Goal: Check status: Check status

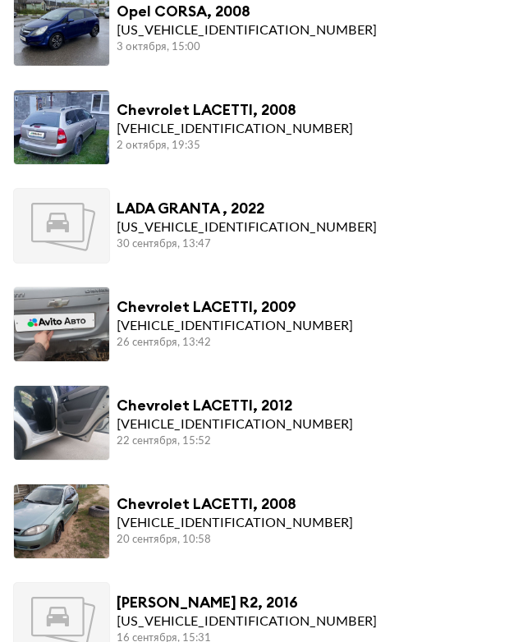
scroll to position [811, 0]
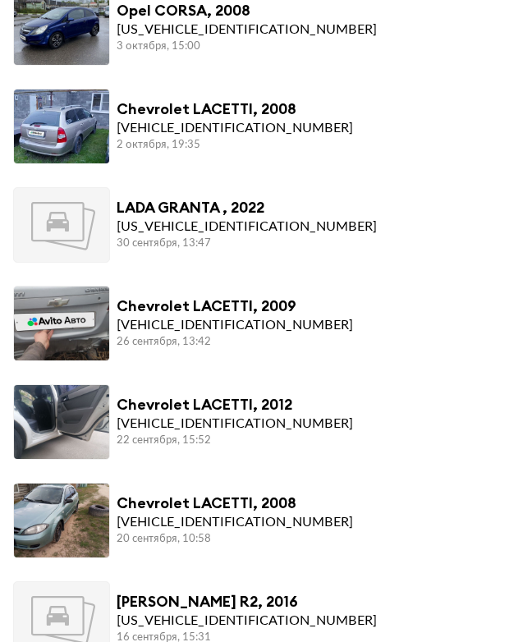
click at [222, 312] on div "Chevrolet LACETTI, 2009" at bounding box center [235, 306] width 236 height 18
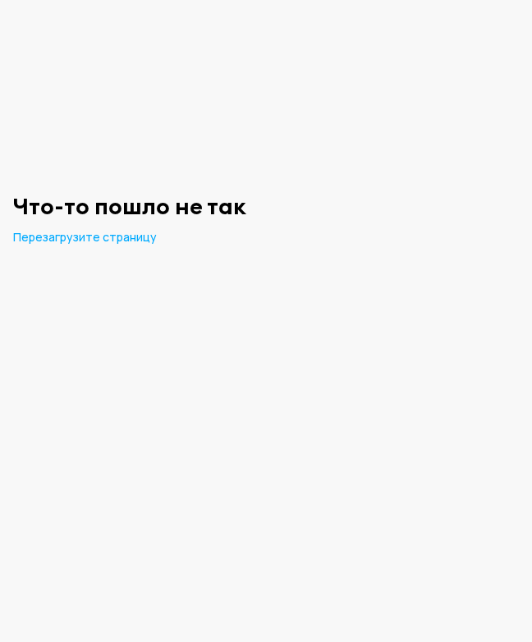
click at [65, 244] on span "Перезагрузите страницу" at bounding box center [85, 237] width 144 height 16
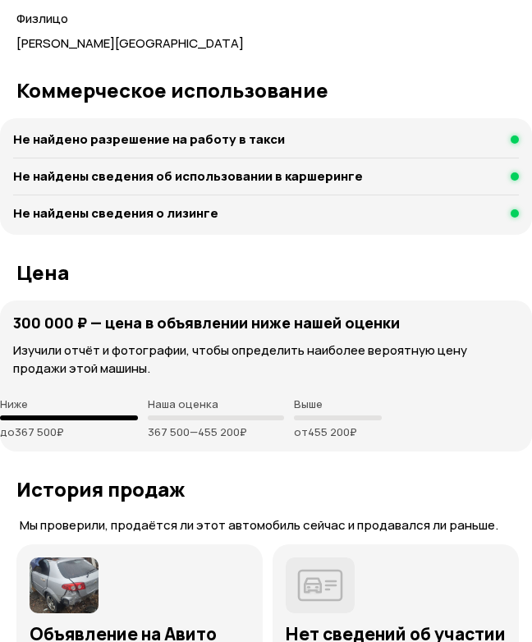
scroll to position [4177, 0]
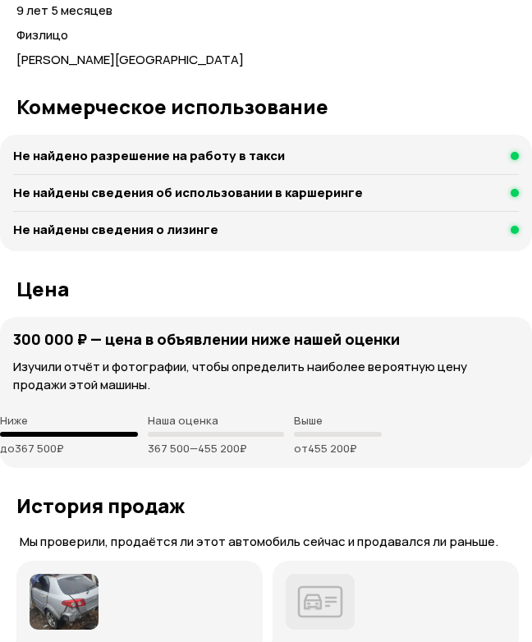
click at [208, 414] on p "Наша оценка" at bounding box center [216, 420] width 136 height 13
click at [200, 418] on div "Наша оценка 367 500 — 455 200 ₽" at bounding box center [216, 434] width 136 height 41
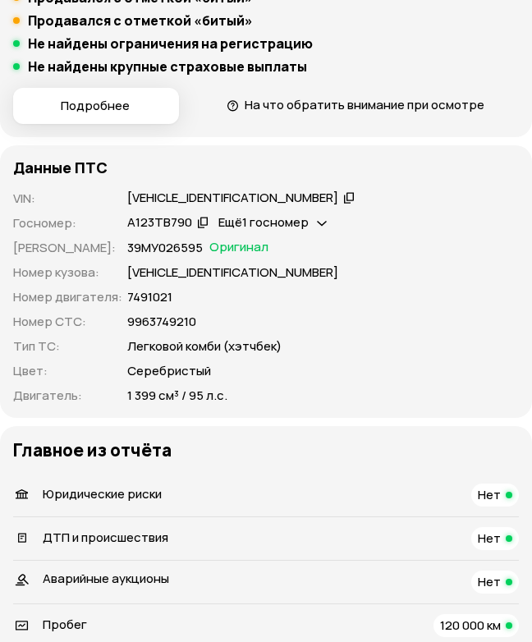
scroll to position [0, 0]
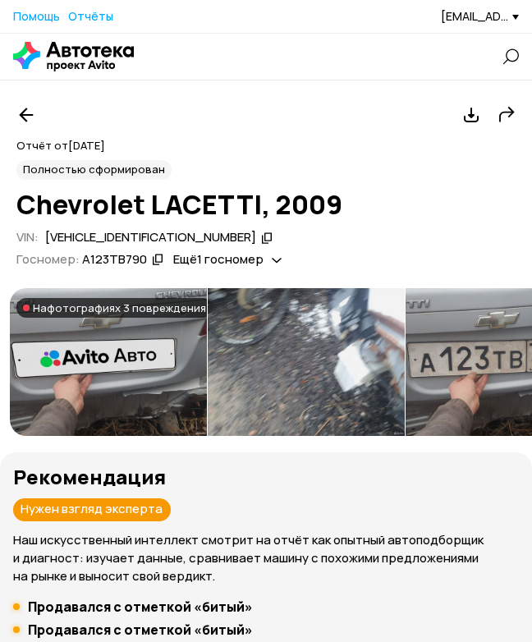
click at [473, 121] on icon at bounding box center [471, 115] width 20 height 20
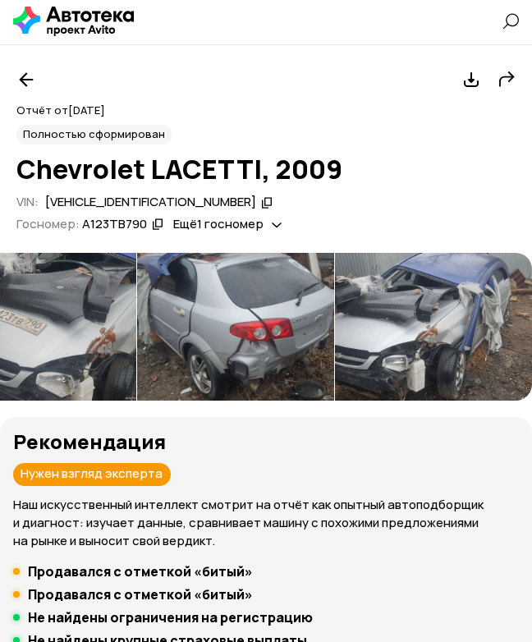
scroll to position [39, 0]
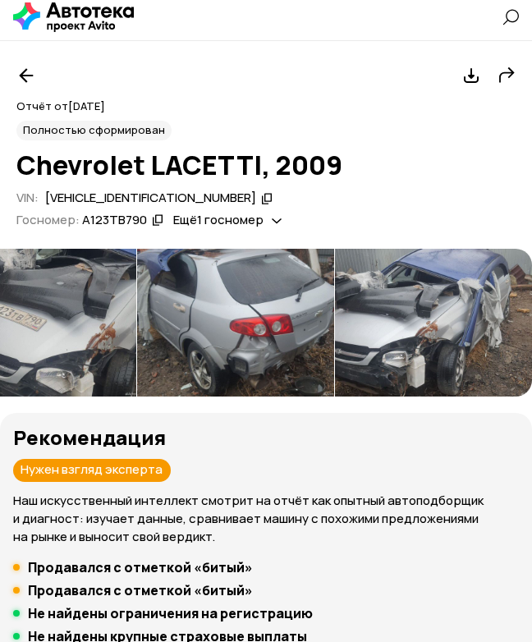
click at [261, 195] on icon at bounding box center [266, 198] width 11 height 16
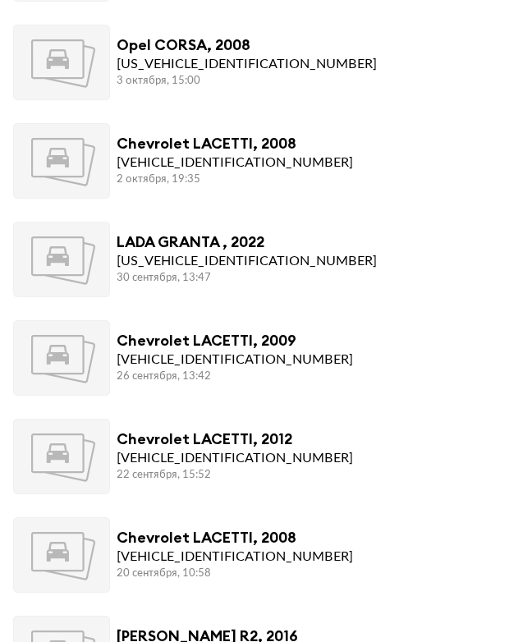
scroll to position [777, 0]
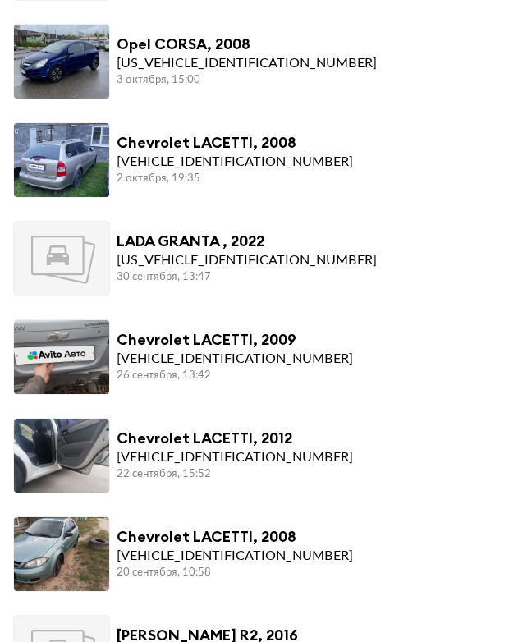
click at [248, 350] on div "[VEHICLE_IDENTIFICATION_NUMBER]" at bounding box center [235, 359] width 236 height 20
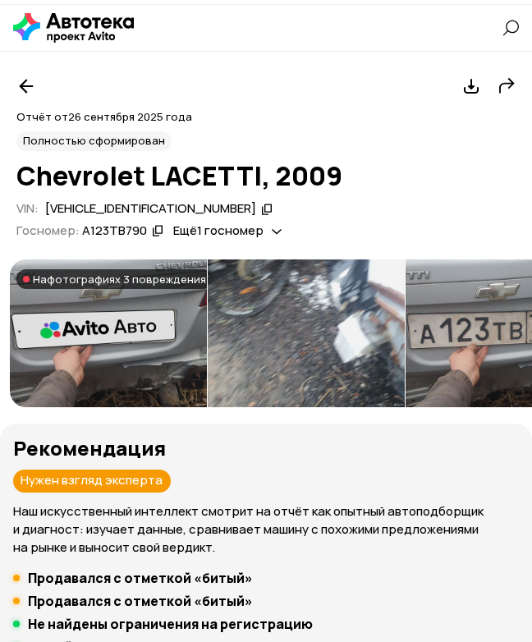
scroll to position [30, 0]
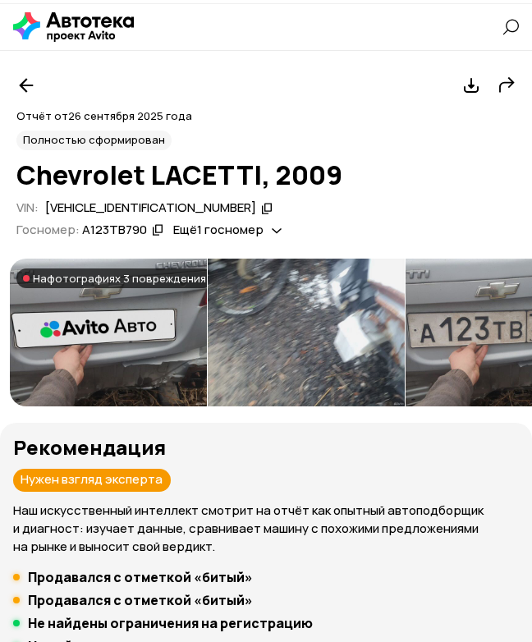
click at [90, 345] on img at bounding box center [108, 332] width 197 height 148
